Goal: Task Accomplishment & Management: Manage account settings

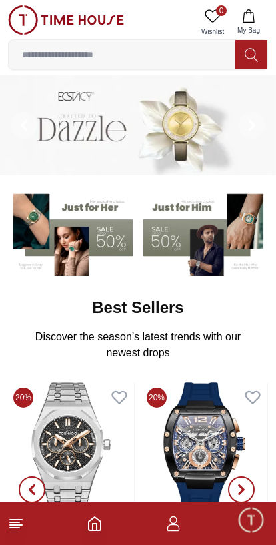
click at [105, 43] on input at bounding box center [122, 54] width 226 height 27
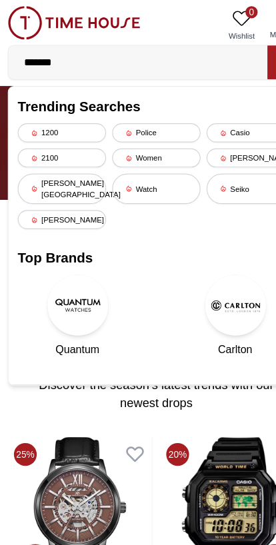
type input "*******"
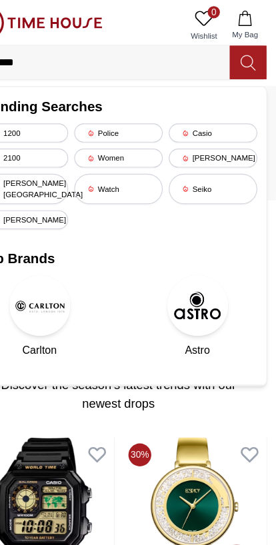
click at [244, 49] on icon at bounding box center [250, 54] width 13 height 13
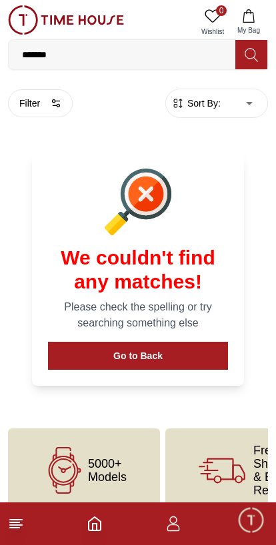
click at [247, 32] on span "My Bag" at bounding box center [248, 30] width 33 height 10
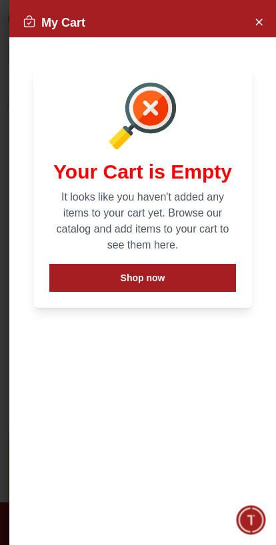
click at [255, 30] on button "Close Account" at bounding box center [258, 21] width 21 height 21
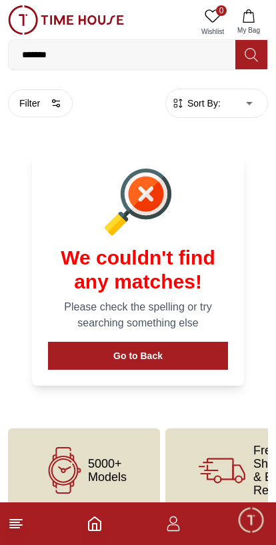
click at [191, 522] on footer at bounding box center [138, 523] width 276 height 43
click at [177, 529] on icon "button" at bounding box center [173, 524] width 16 height 16
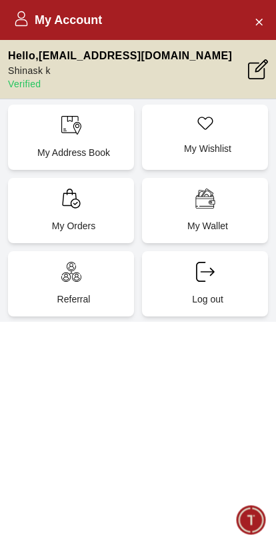
click at [258, 65] on icon at bounding box center [258, 69] width 20 height 20
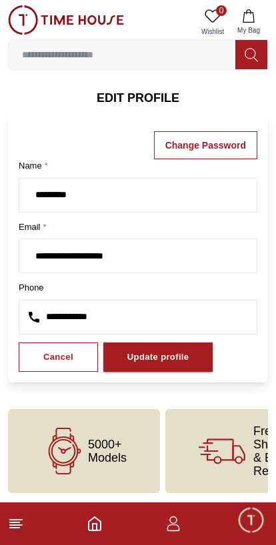
click at [210, 363] on button "Update profile" at bounding box center [158, 357] width 110 height 30
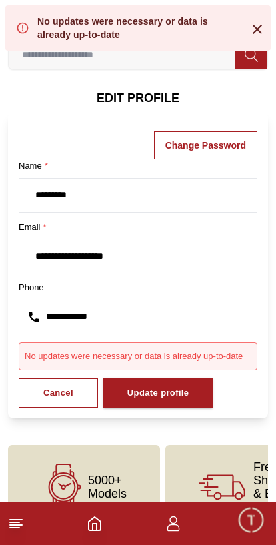
click at [14, 525] on line at bounding box center [16, 525] width 12 height 0
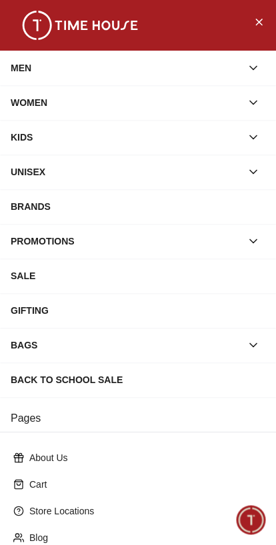
click at [249, 23] on button "Close Menu" at bounding box center [258, 21] width 21 height 21
